Goal: Information Seeking & Learning: Learn about a topic

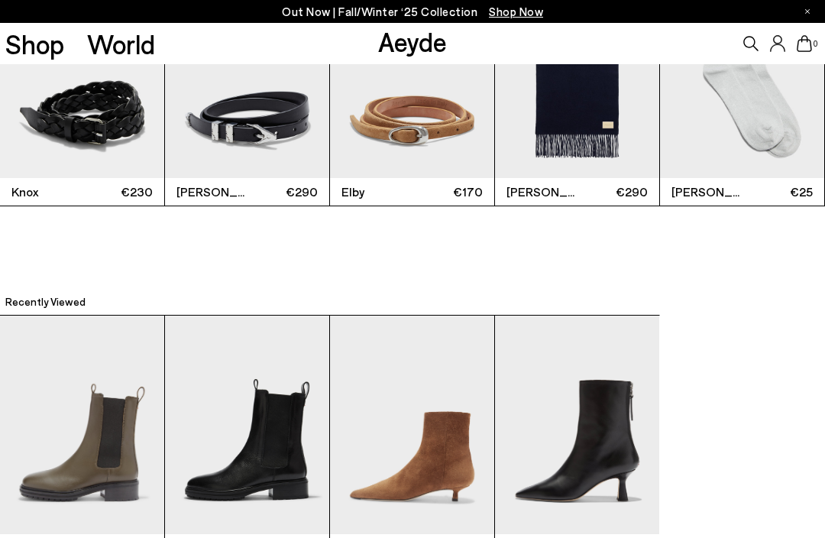
scroll to position [3256, 0]
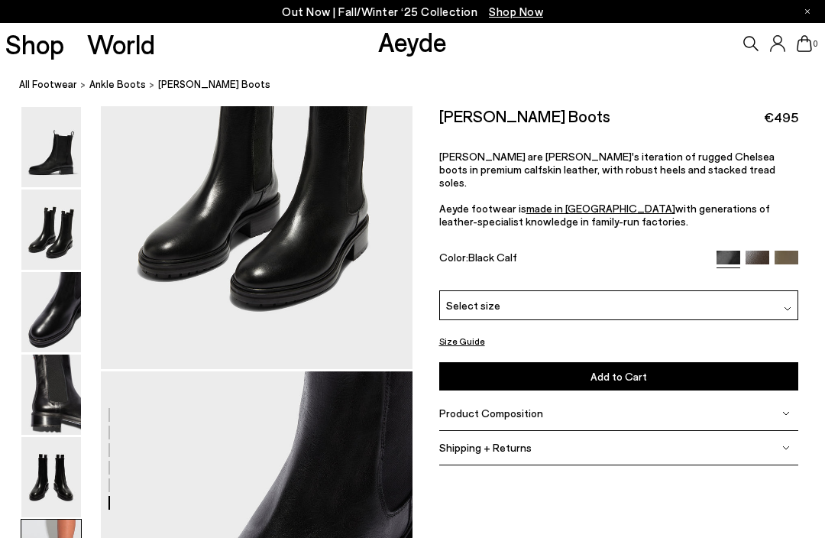
click at [47, 34] on link "Shop" at bounding box center [34, 44] width 59 height 27
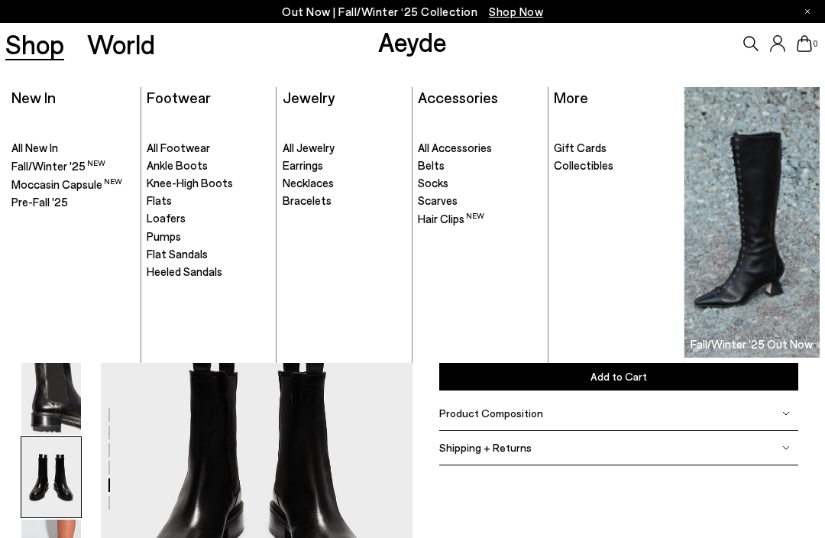
scroll to position [2196, 0]
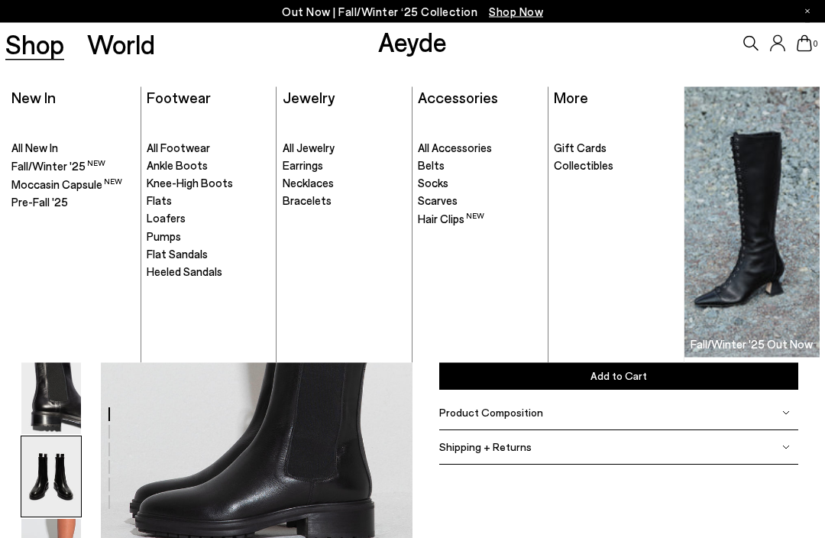
scroll to position [2011, 0]
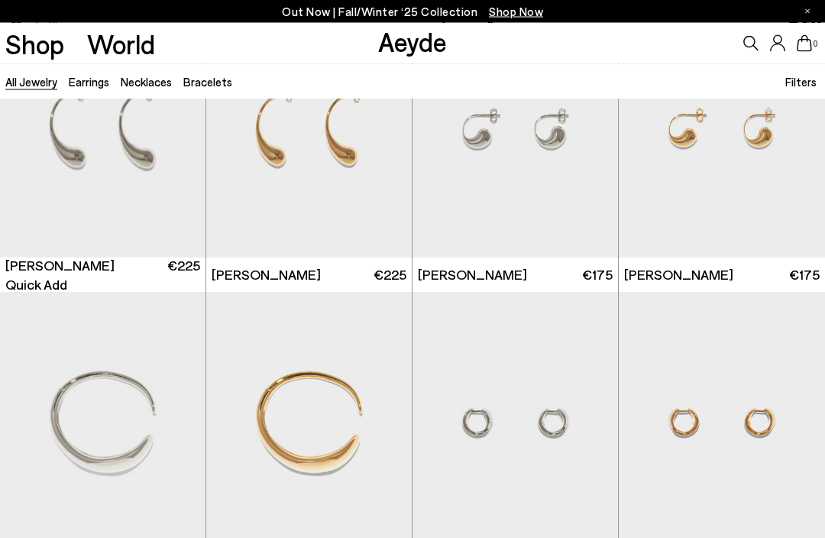
scroll to position [969, 0]
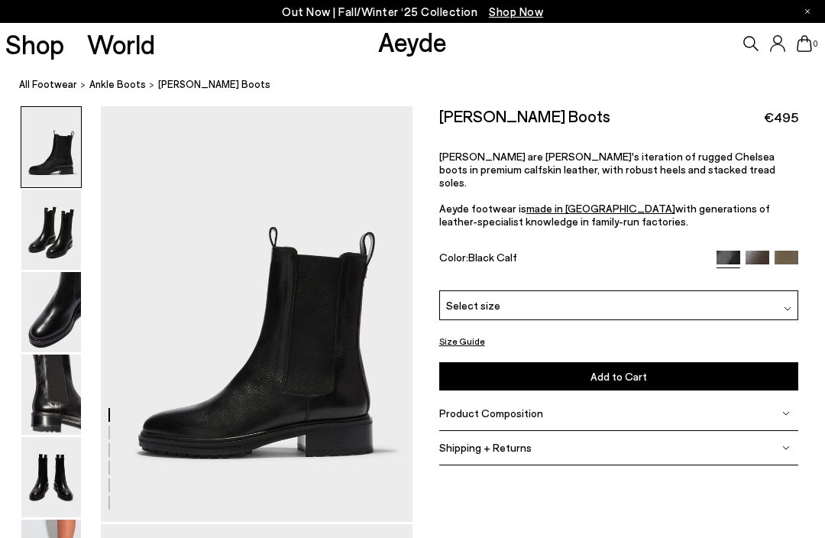
scroll to position [1, 0]
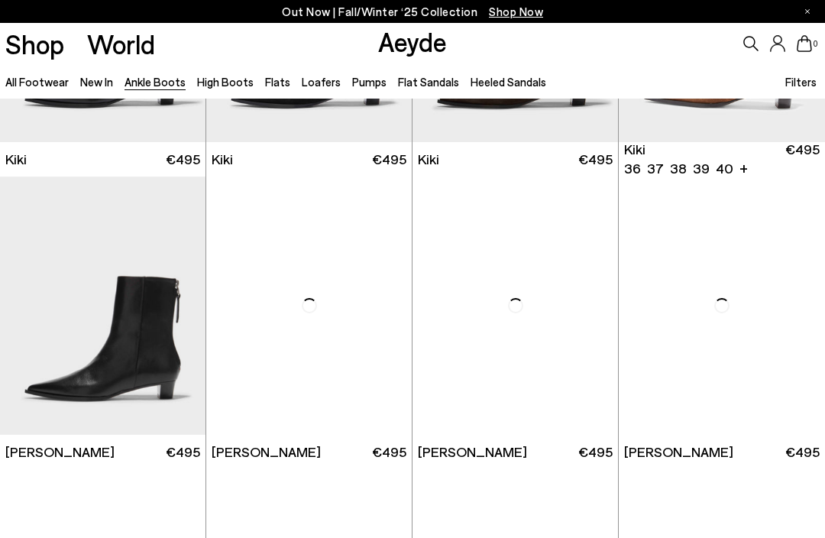
scroll to position [1678, 0]
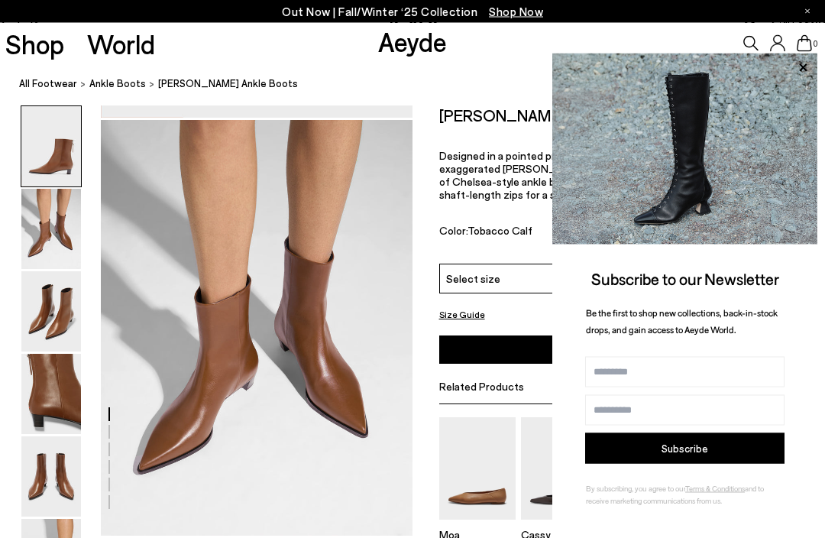
scroll to position [418, 0]
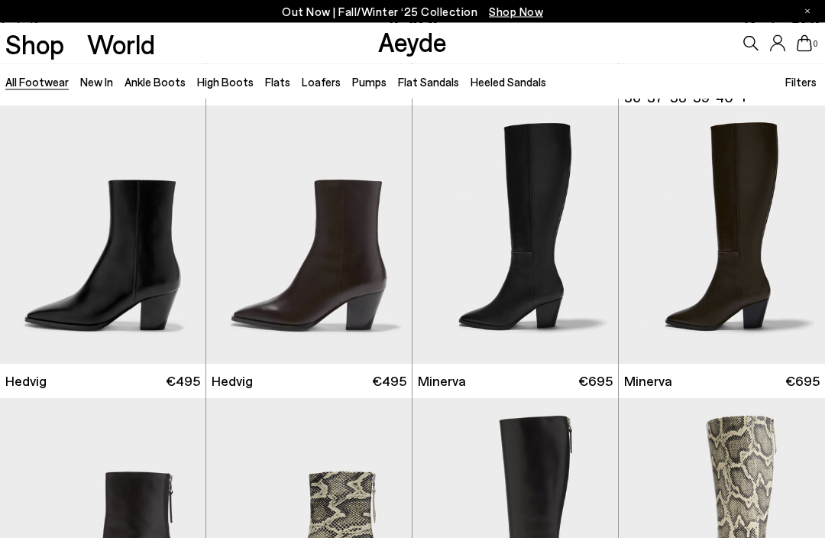
scroll to position [873, 0]
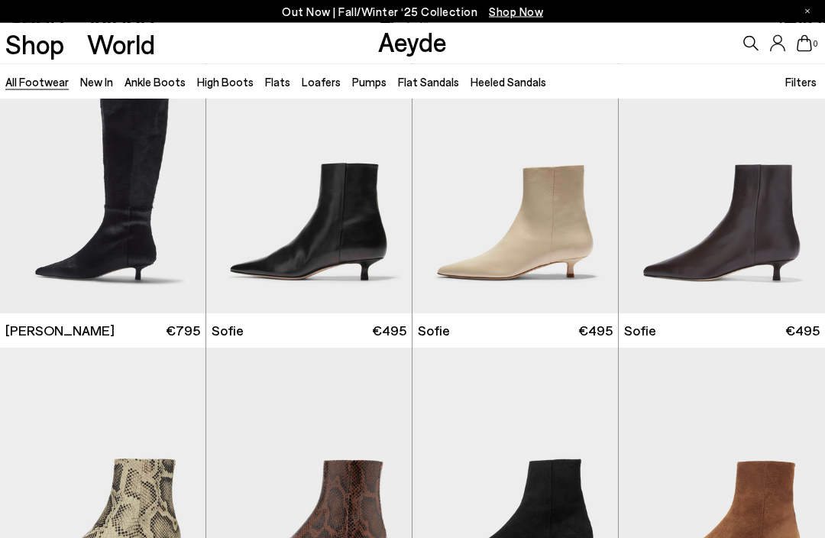
scroll to position [3639, 0]
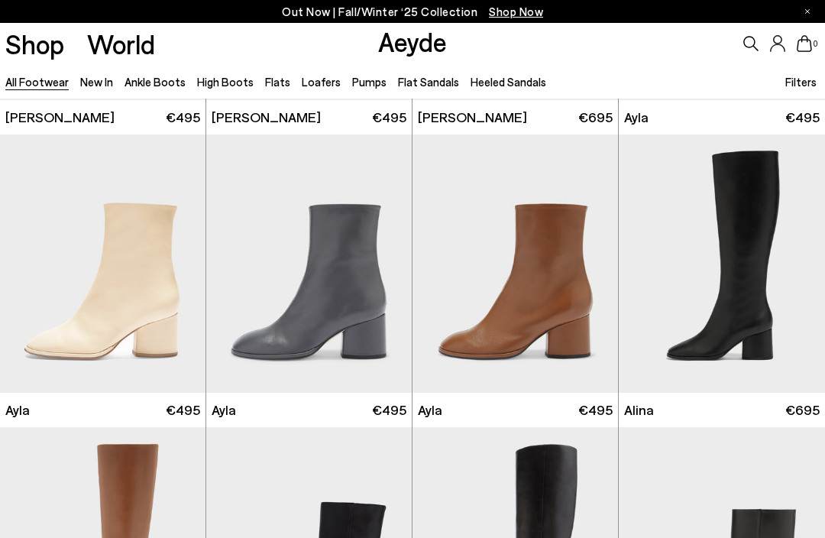
scroll to position [7023, 0]
